Goal: Task Accomplishment & Management: Complete application form

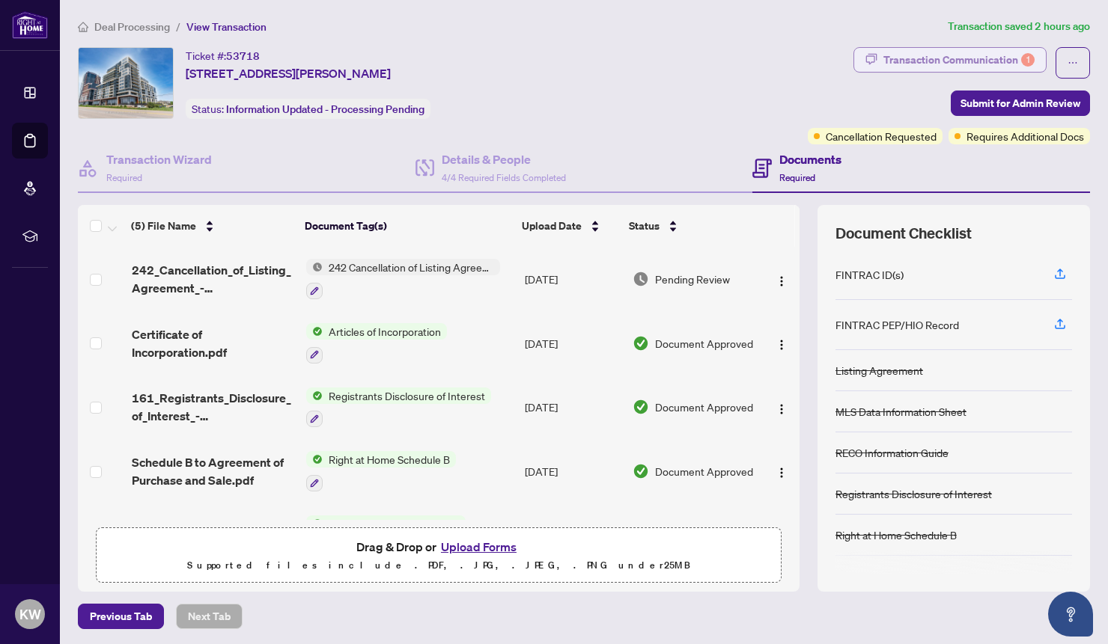
click at [977, 56] on div "Transaction Communication 1" at bounding box center [958, 60] width 151 height 24
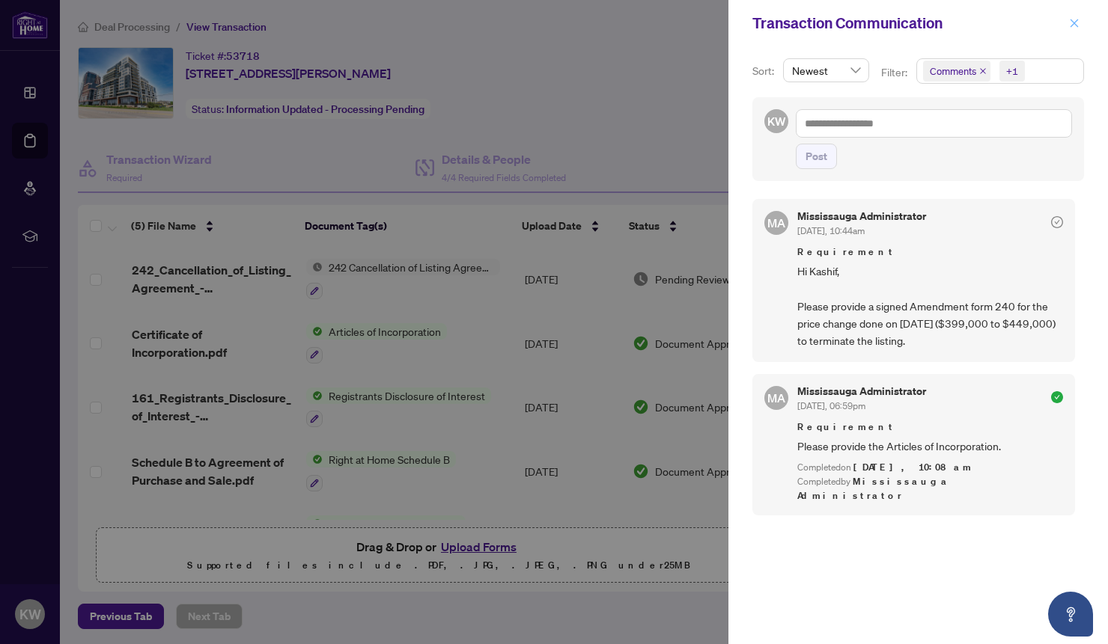
click at [1072, 22] on icon "close" at bounding box center [1074, 23] width 10 height 10
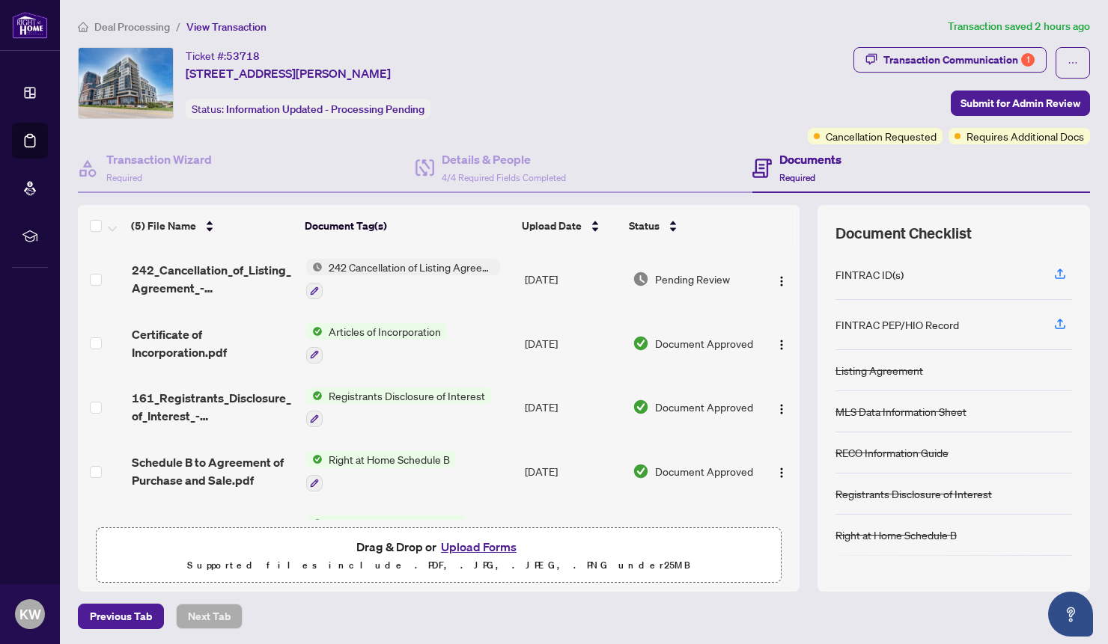
click at [480, 543] on button "Upload Forms" at bounding box center [478, 546] width 85 height 19
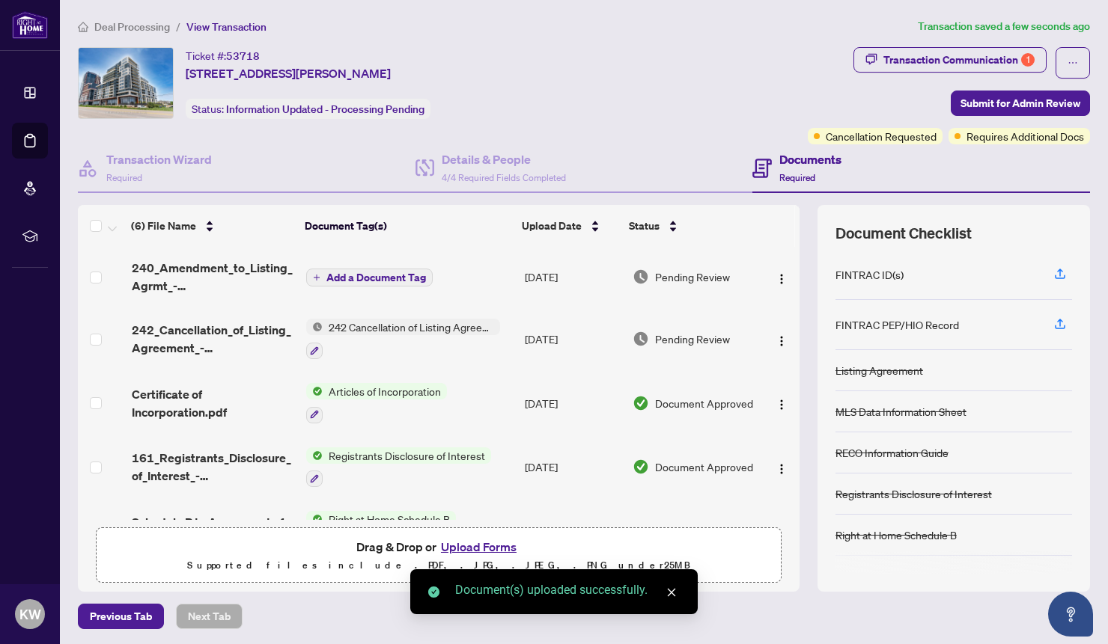
click at [362, 278] on span "Add a Document Tag" at bounding box center [376, 277] width 100 height 10
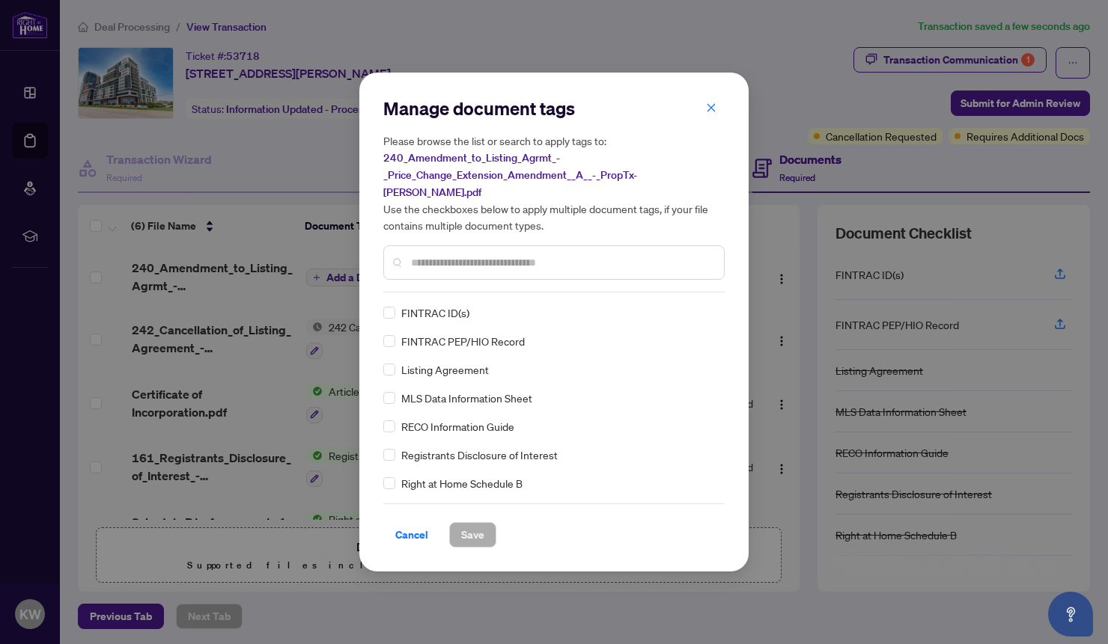
click at [424, 254] on input "text" at bounding box center [561, 262] width 301 height 16
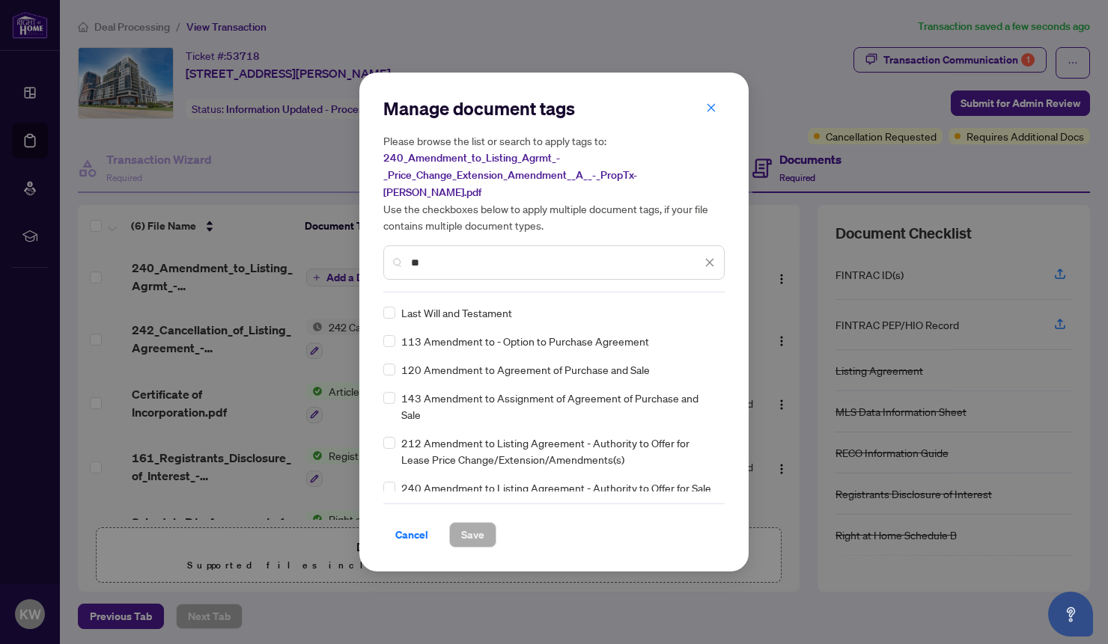
type input "*"
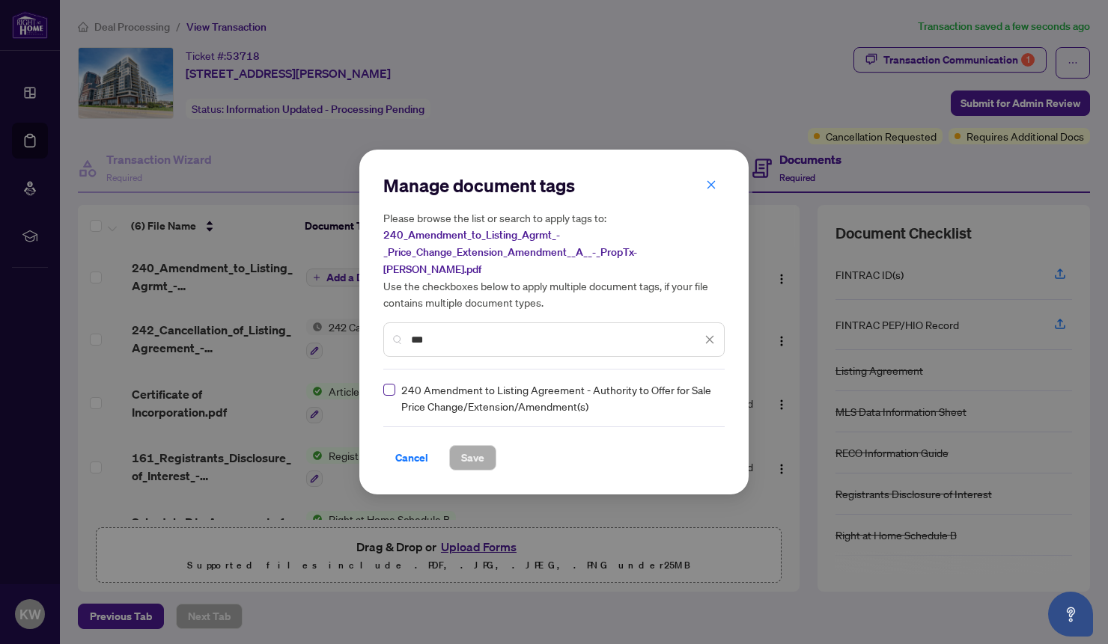
type input "***"
click at [475, 448] on span "Save" at bounding box center [472, 458] width 23 height 24
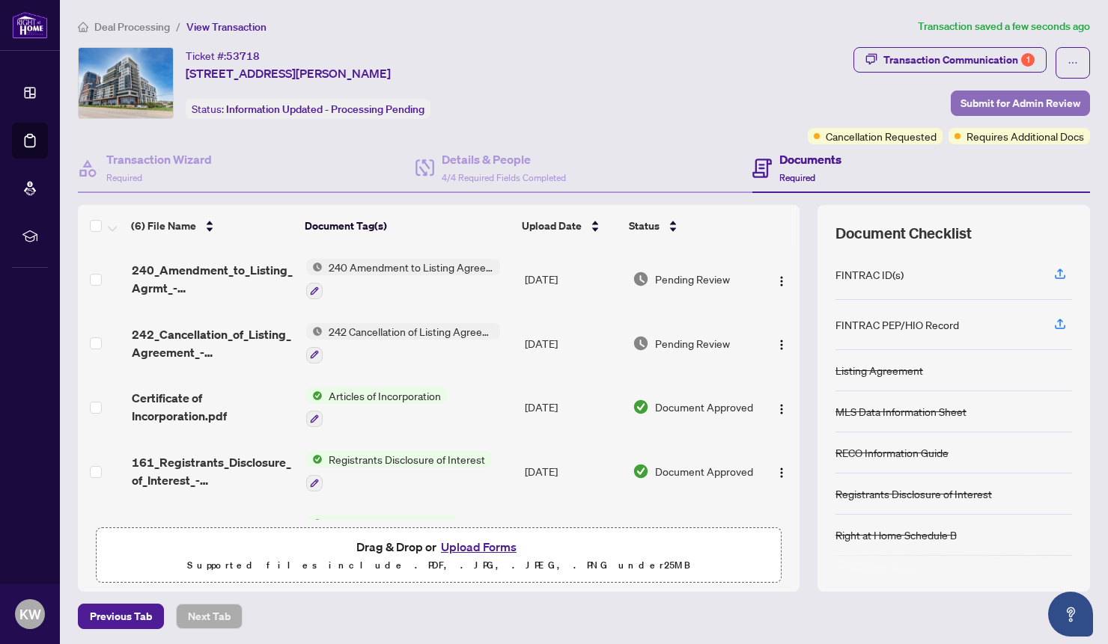
click at [1015, 101] on span "Submit for Admin Review" at bounding box center [1020, 103] width 120 height 24
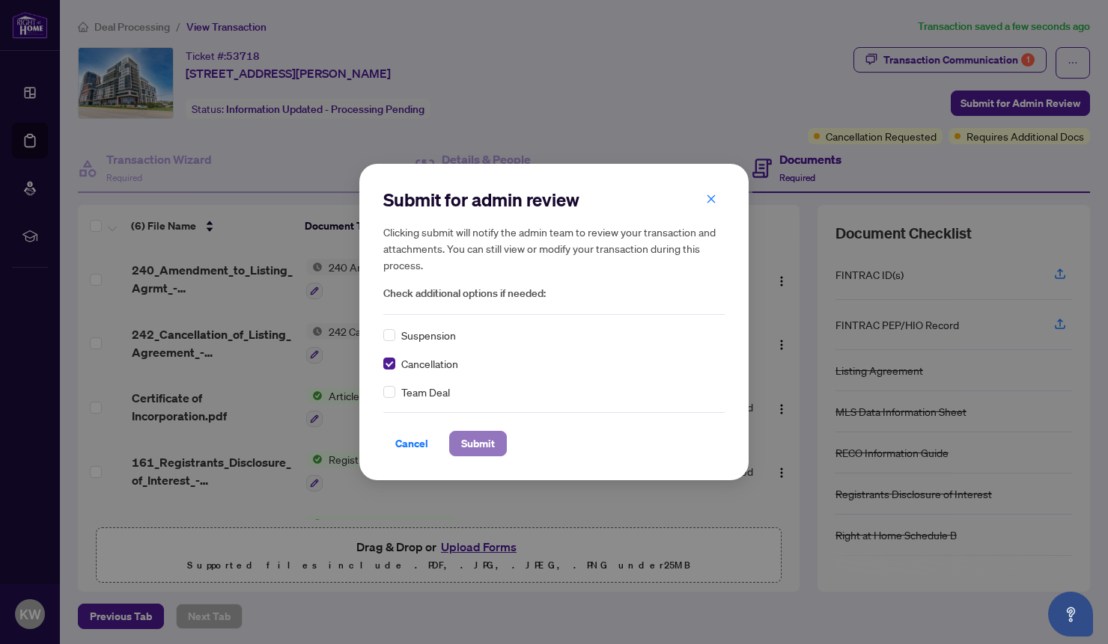
click at [480, 447] on span "Submit" at bounding box center [478, 444] width 34 height 24
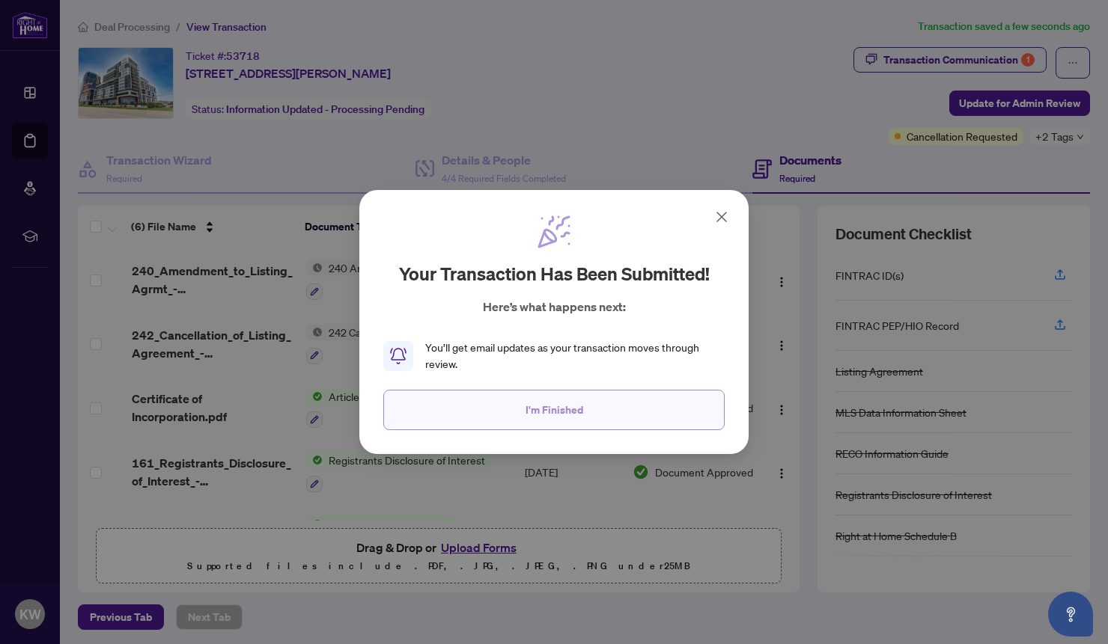
click at [558, 408] on span "I'm Finished" at bounding box center [554, 410] width 58 height 24
